Goal: Check status: Check status

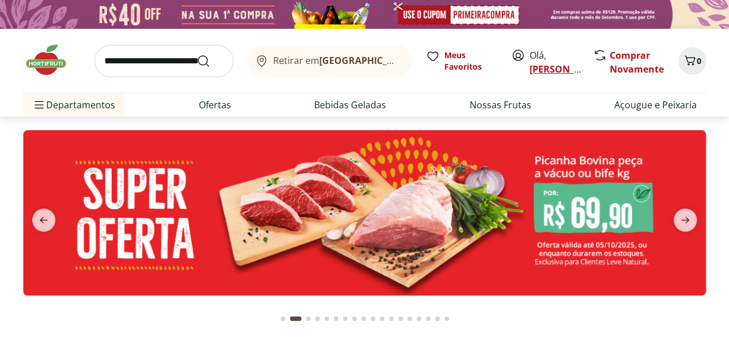
click at [537, 67] on link "[PERSON_NAME]" at bounding box center [567, 69] width 75 height 13
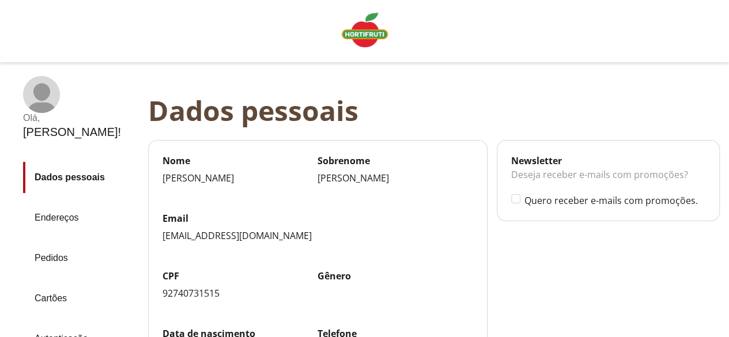
click at [55, 243] on link "Pedidos" at bounding box center [81, 258] width 116 height 31
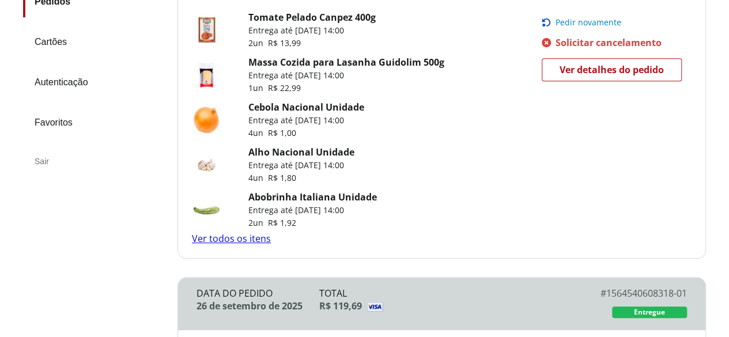
scroll to position [288, 0]
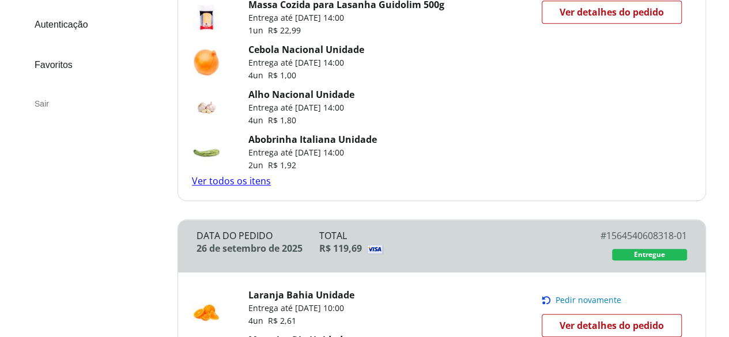
click at [248, 178] on link "Ver todos os itens" at bounding box center [231, 181] width 79 height 13
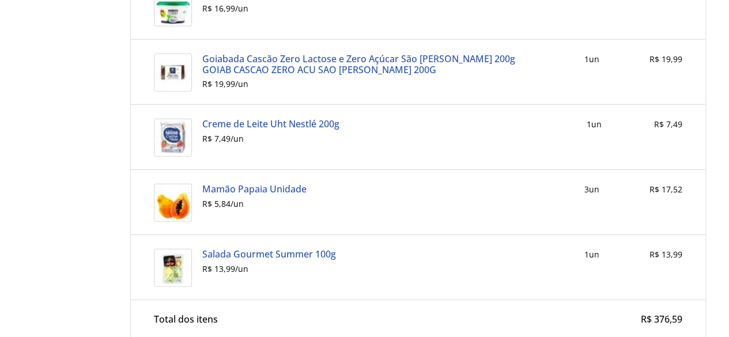
scroll to position [1499, 0]
